Goal: Navigation & Orientation: Find specific page/section

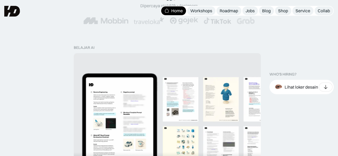
scroll to position [60, 0]
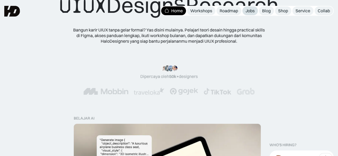
click at [249, 8] on div "Jobs" at bounding box center [249, 11] width 9 height 6
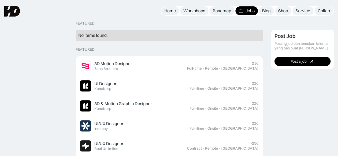
scroll to position [105, 0]
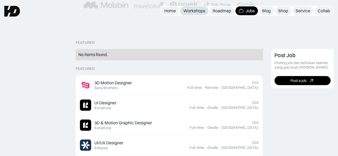
click at [190, 11] on div "Workshops" at bounding box center [194, 11] width 22 height 6
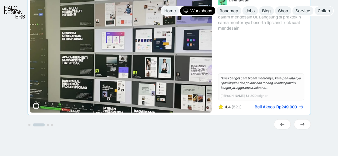
scroll to position [172, 0]
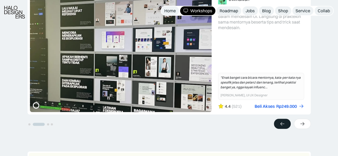
click at [275, 124] on div at bounding box center [282, 124] width 17 height 10
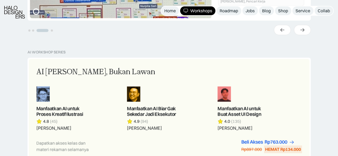
scroll to position [299, 0]
